Goal: Transaction & Acquisition: Book appointment/travel/reservation

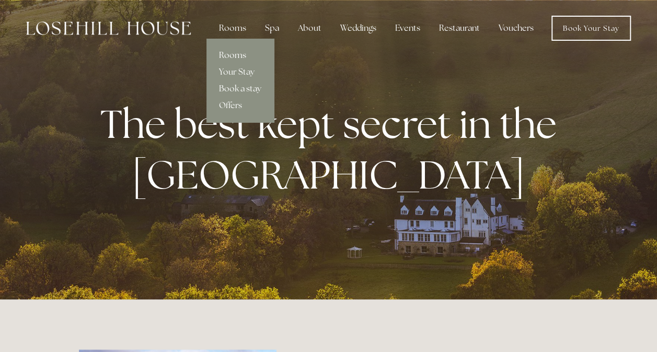
click at [235, 53] on link "Rooms" at bounding box center [239, 55] width 67 height 17
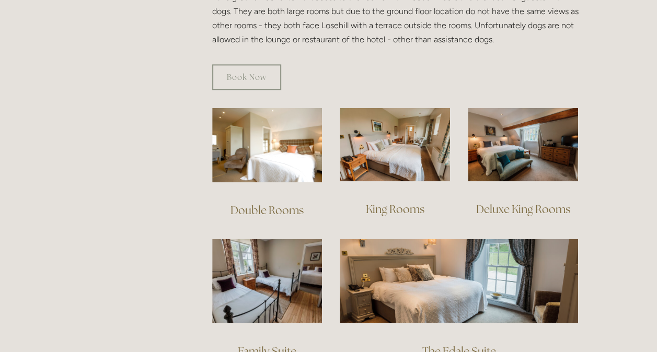
scroll to position [675, 0]
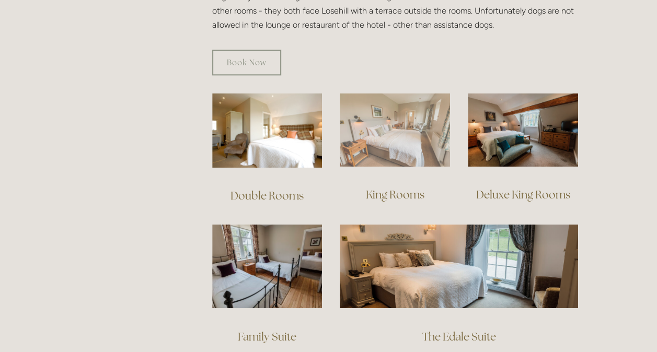
click at [389, 134] on img at bounding box center [395, 130] width 110 height 74
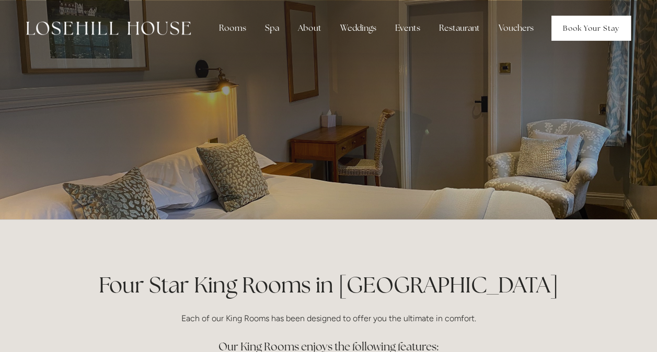
click at [594, 24] on link "Book Your Stay" at bounding box center [590, 28] width 79 height 25
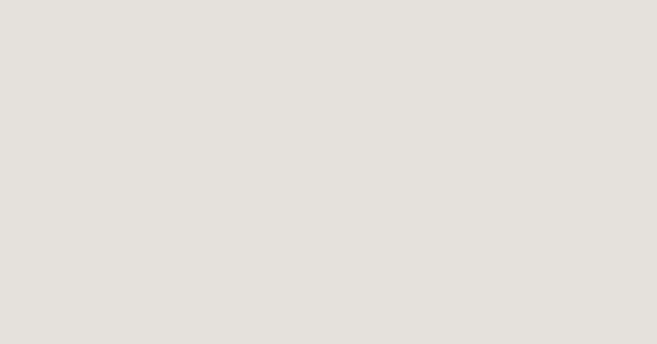
scroll to position [24, 0]
